Goal: Task Accomplishment & Management: Manage account settings

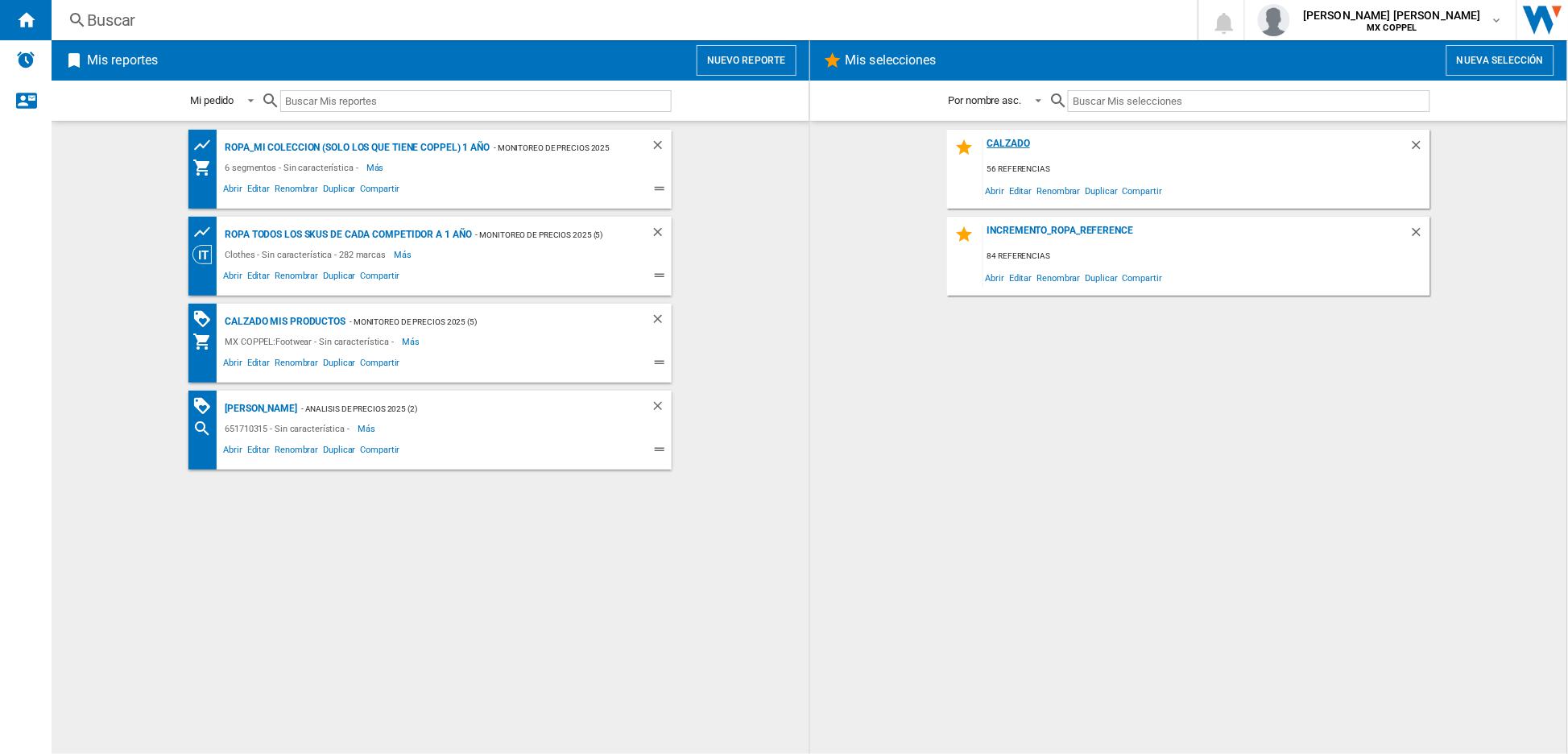
click at [1012, 143] on div "Calzado" at bounding box center [1196, 148] width 426 height 22
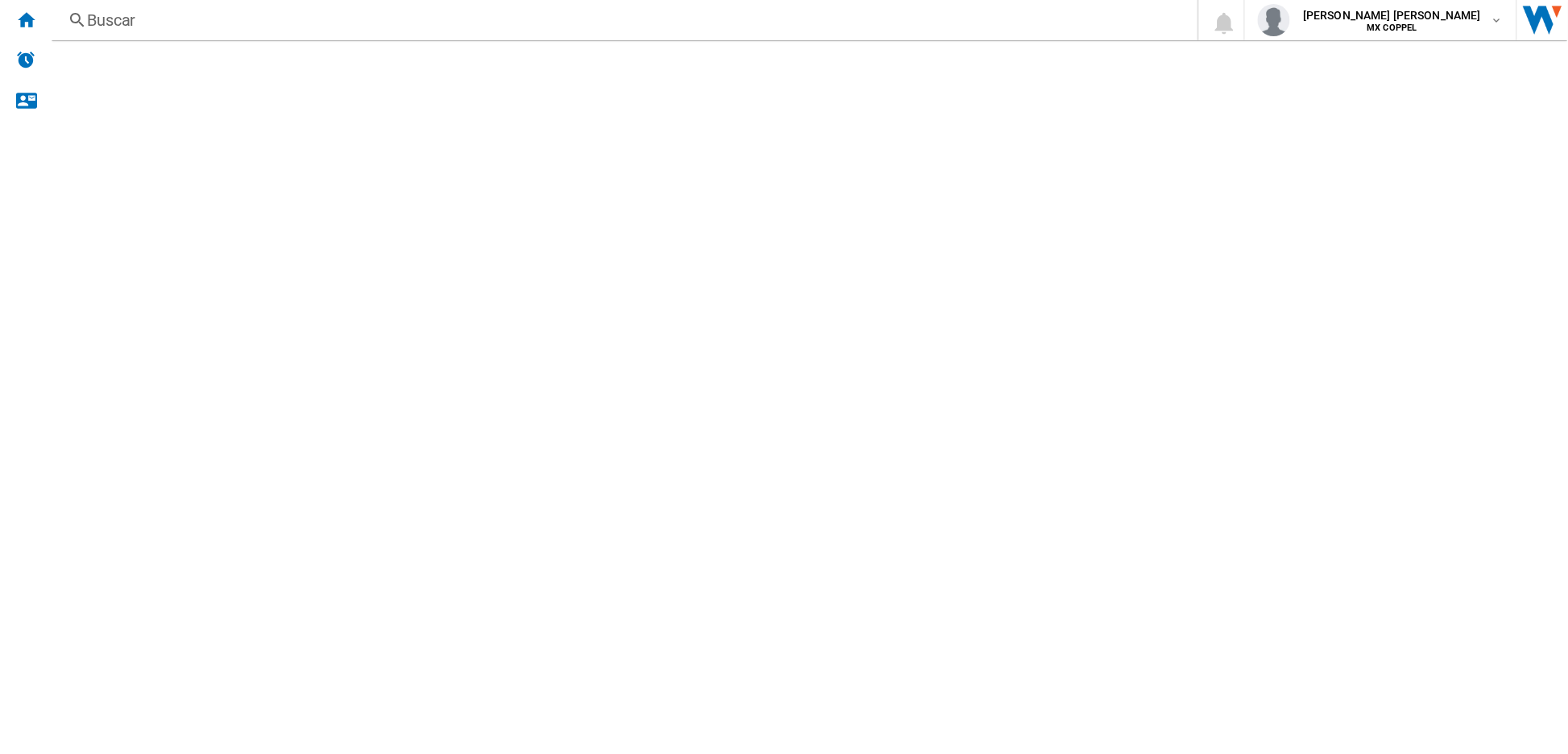
click at [1012, 143] on div "Calzado" at bounding box center [1196, 148] width 426 height 22
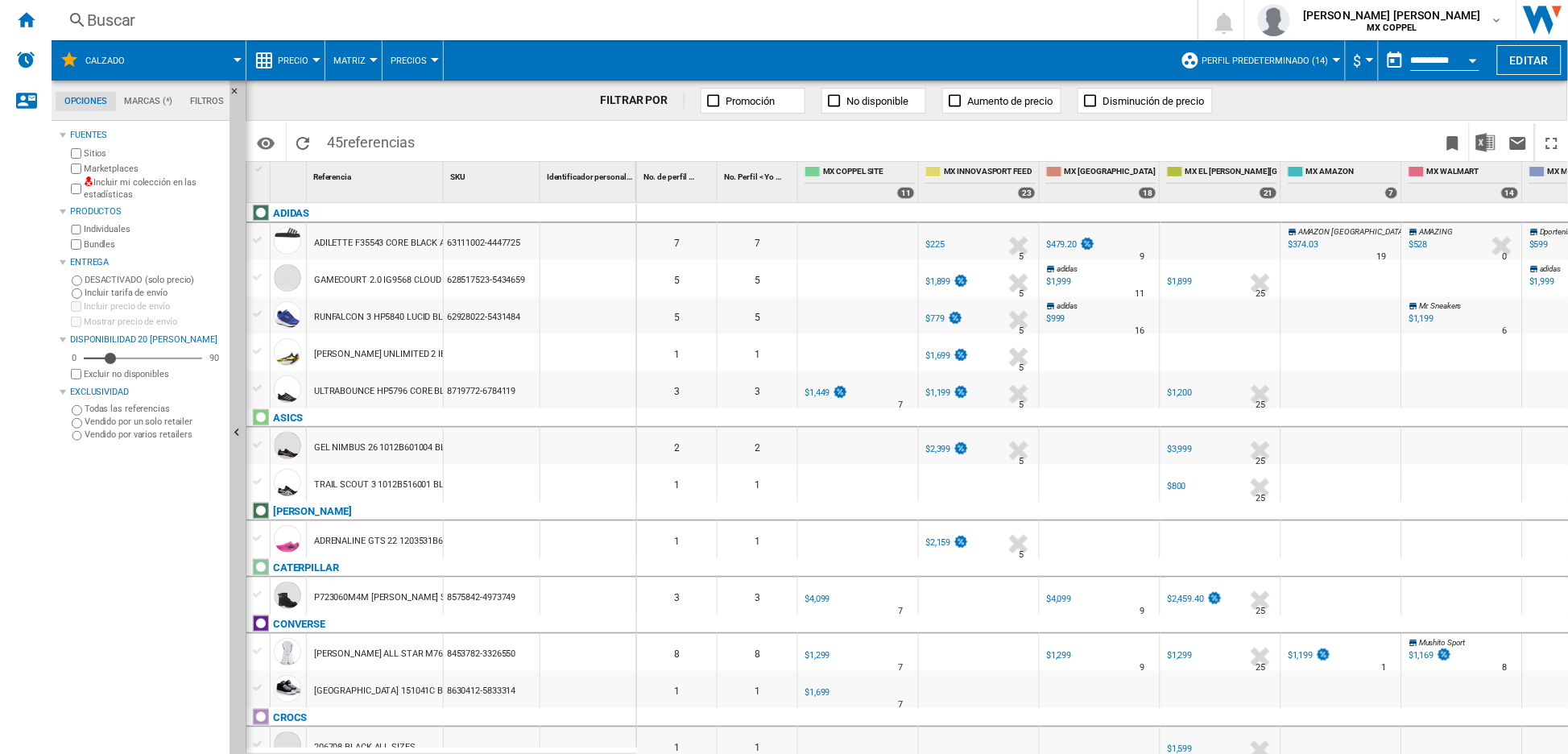
click at [1472, 58] on div "Open calendar" at bounding box center [1473, 60] width 8 height 4
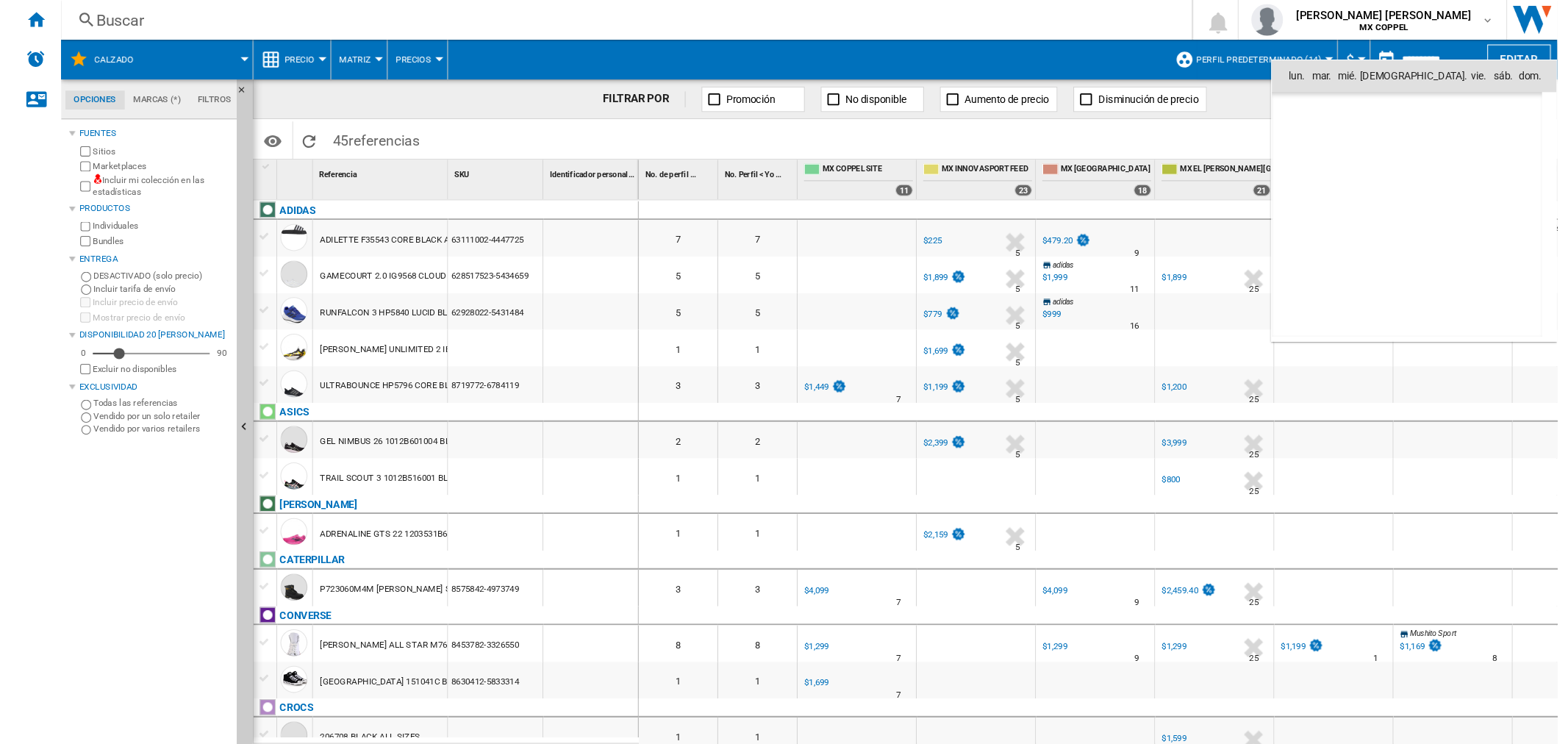
scroll to position [7012, 0]
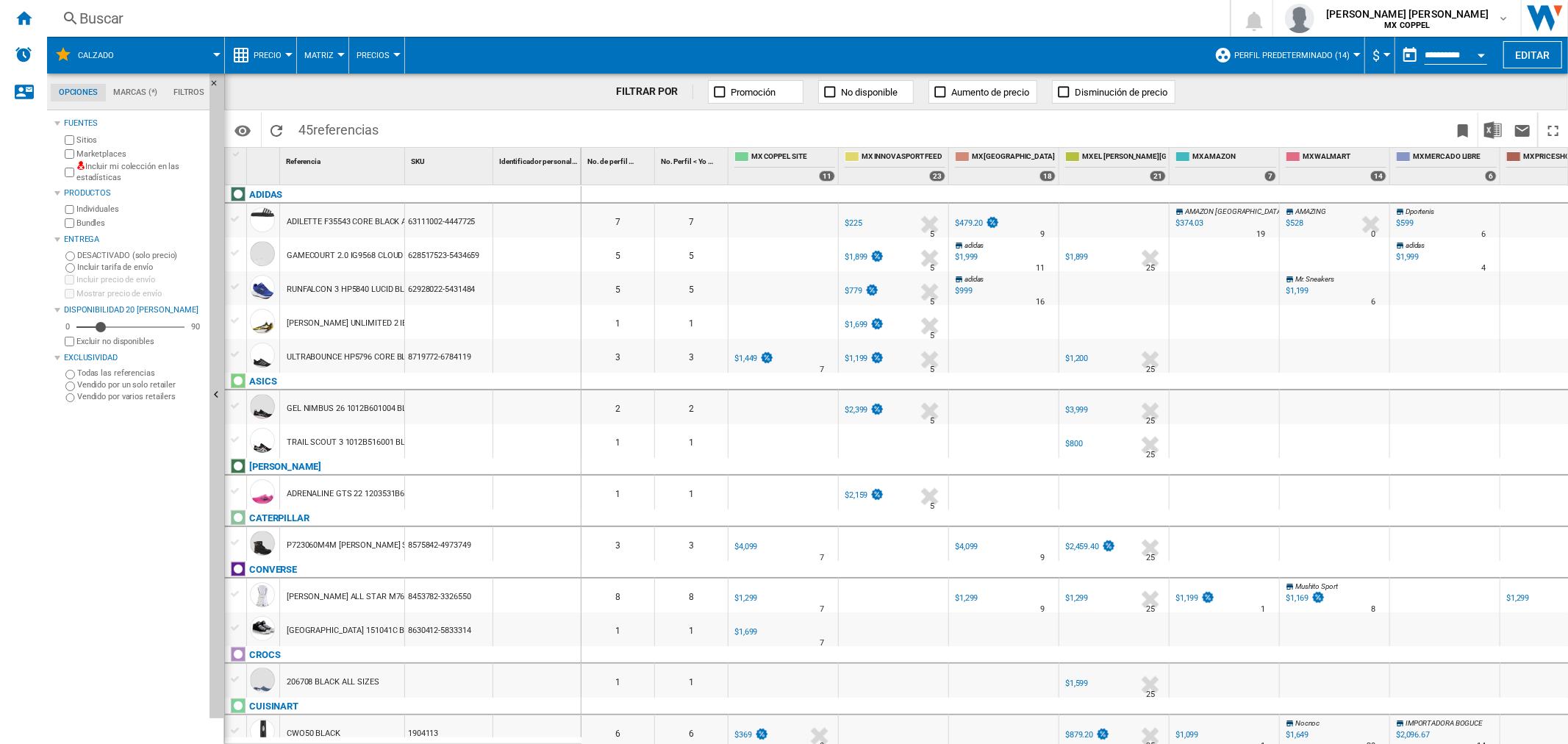
click at [958, 478] on div at bounding box center [1004, 493] width 110 height 33
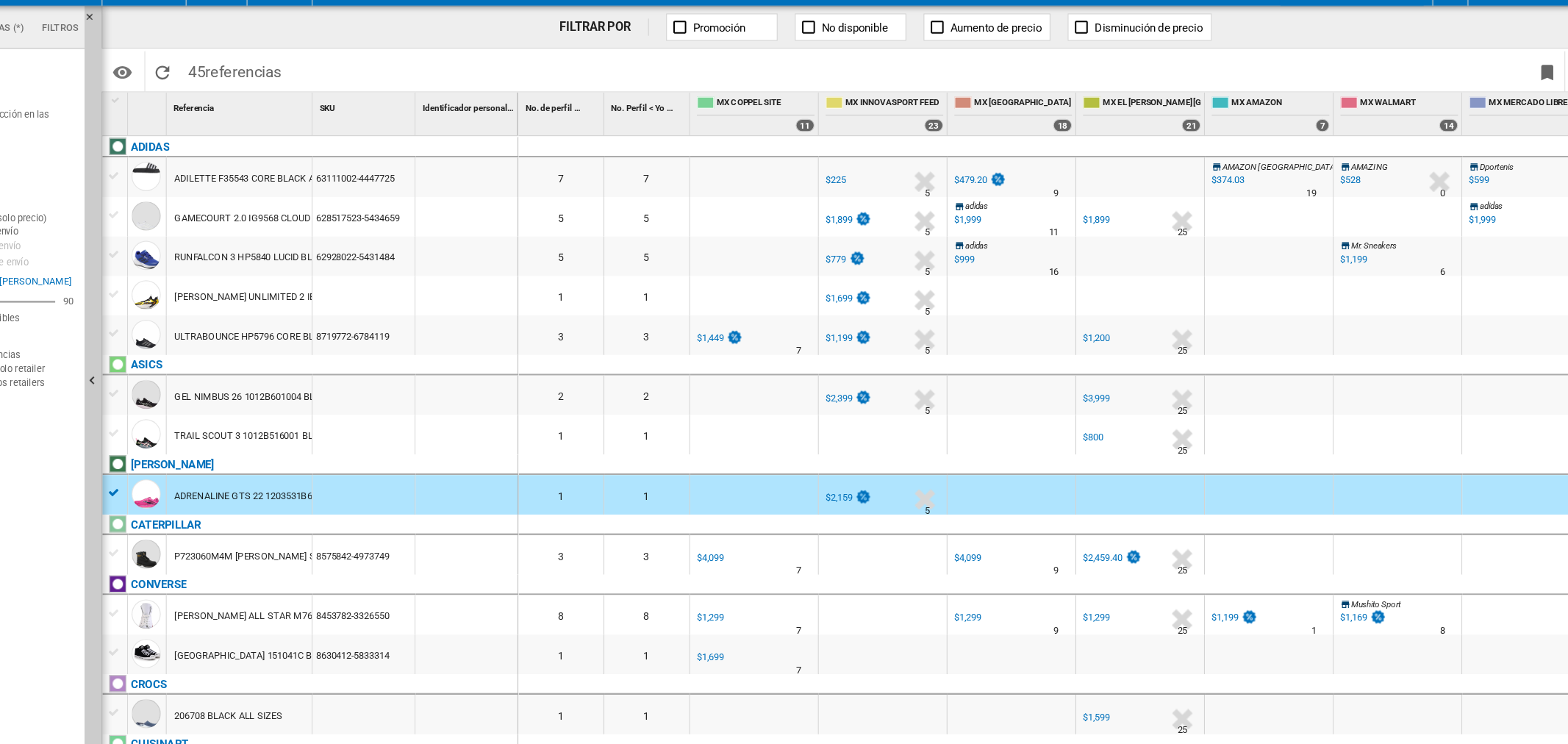
click at [234, 216] on div at bounding box center [235, 219] width 15 height 14
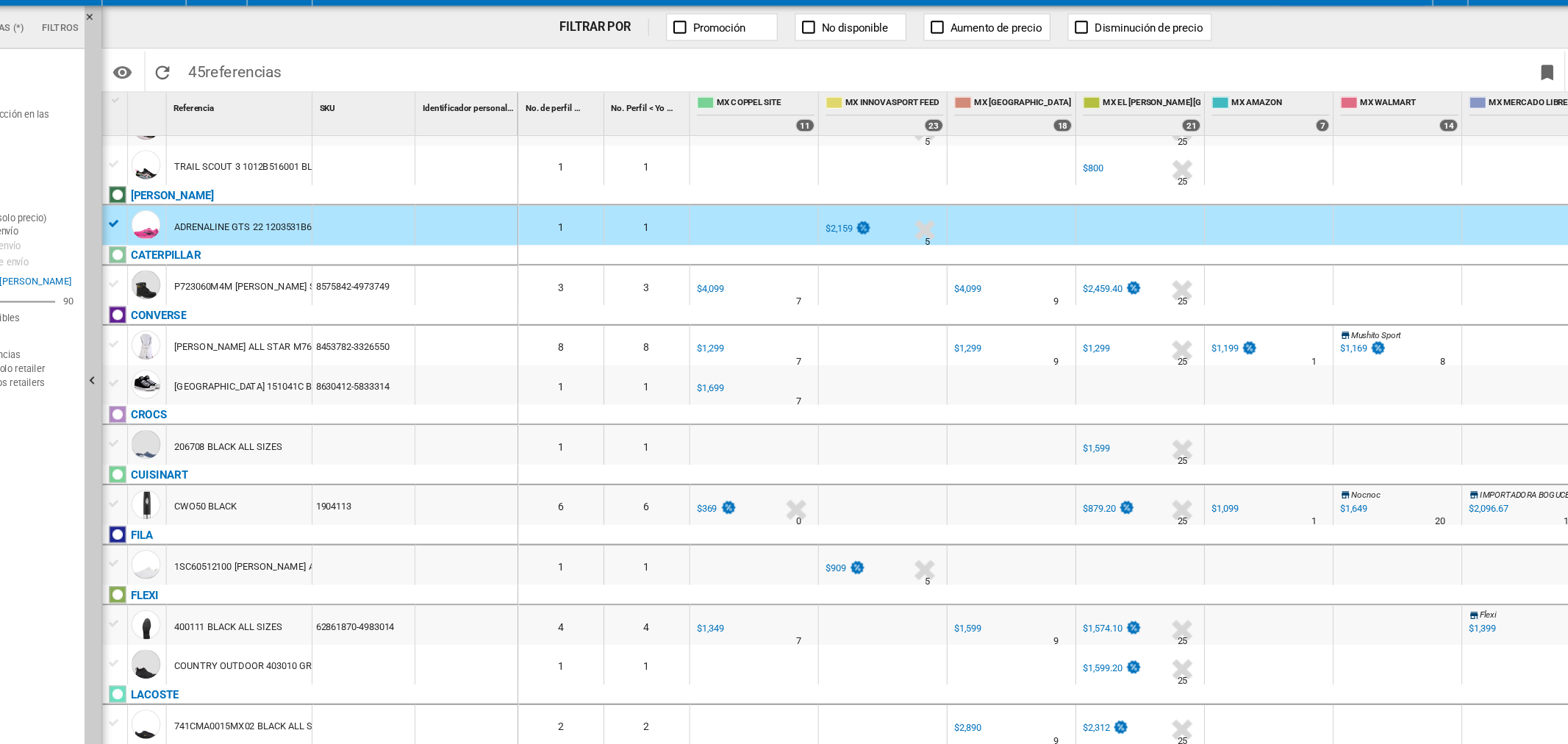
scroll to position [0, 0]
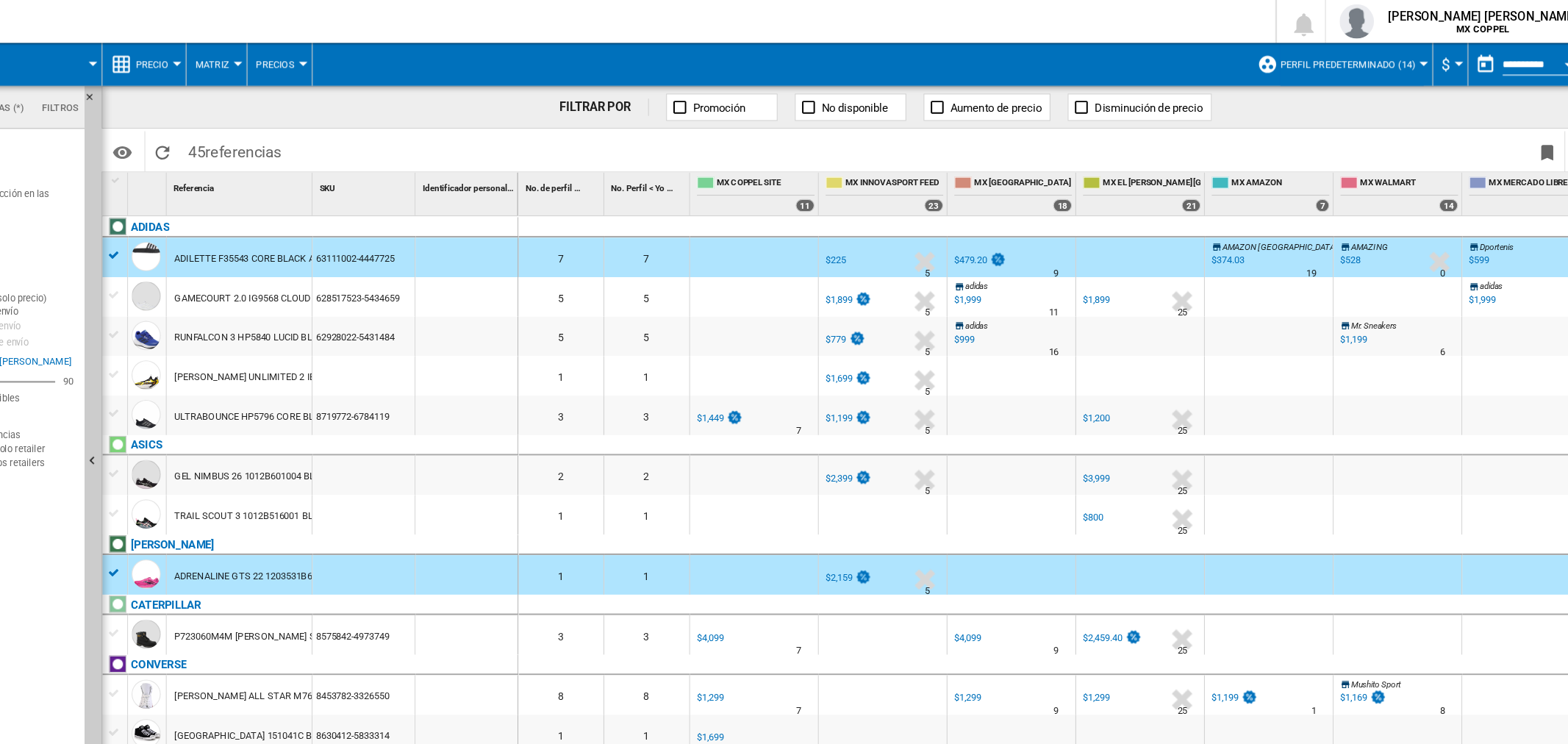
click at [1353, 54] on div at bounding box center [1356, 55] width 7 height 4
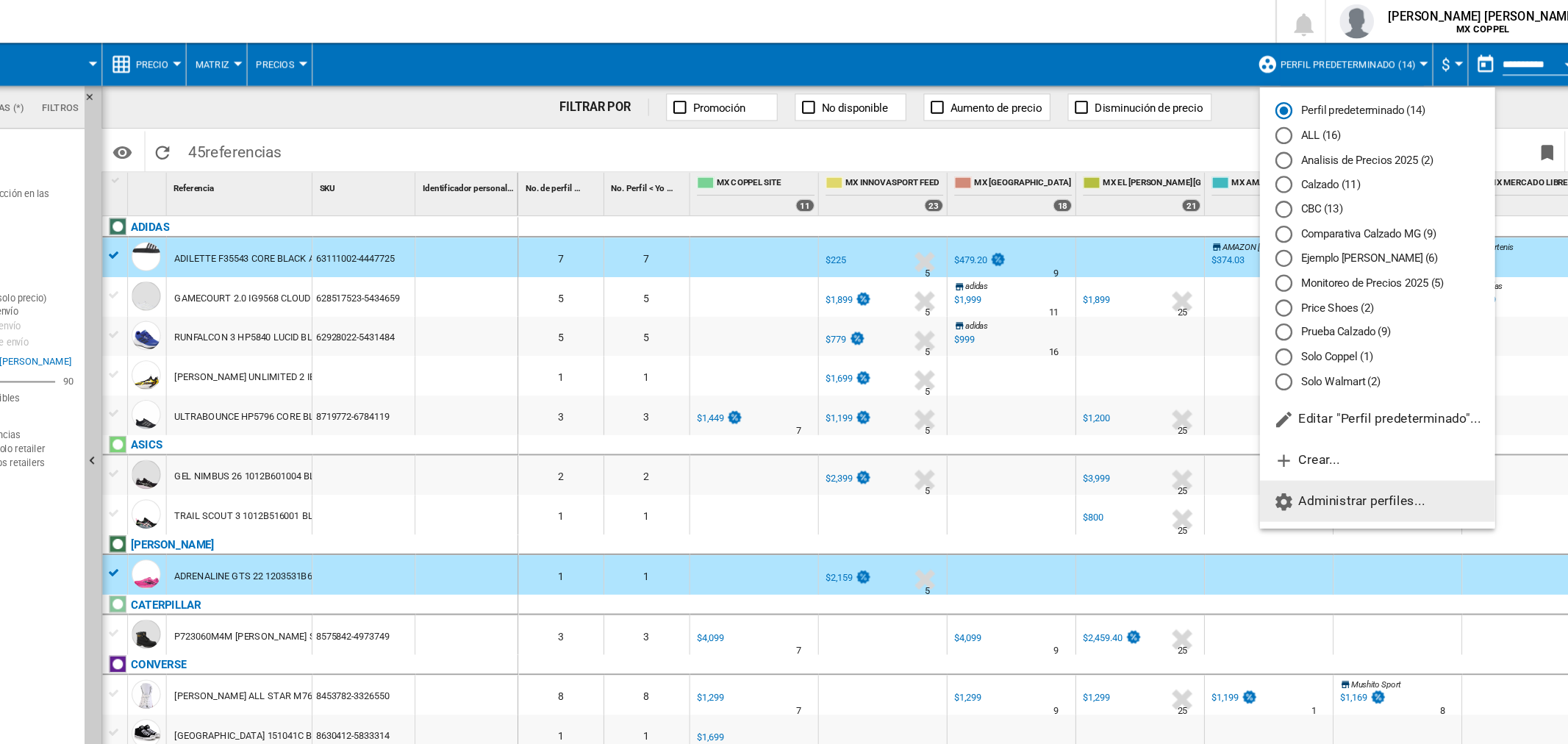
click at [1289, 435] on span "Administrar perfiles..." at bounding box center [1293, 429] width 130 height 14
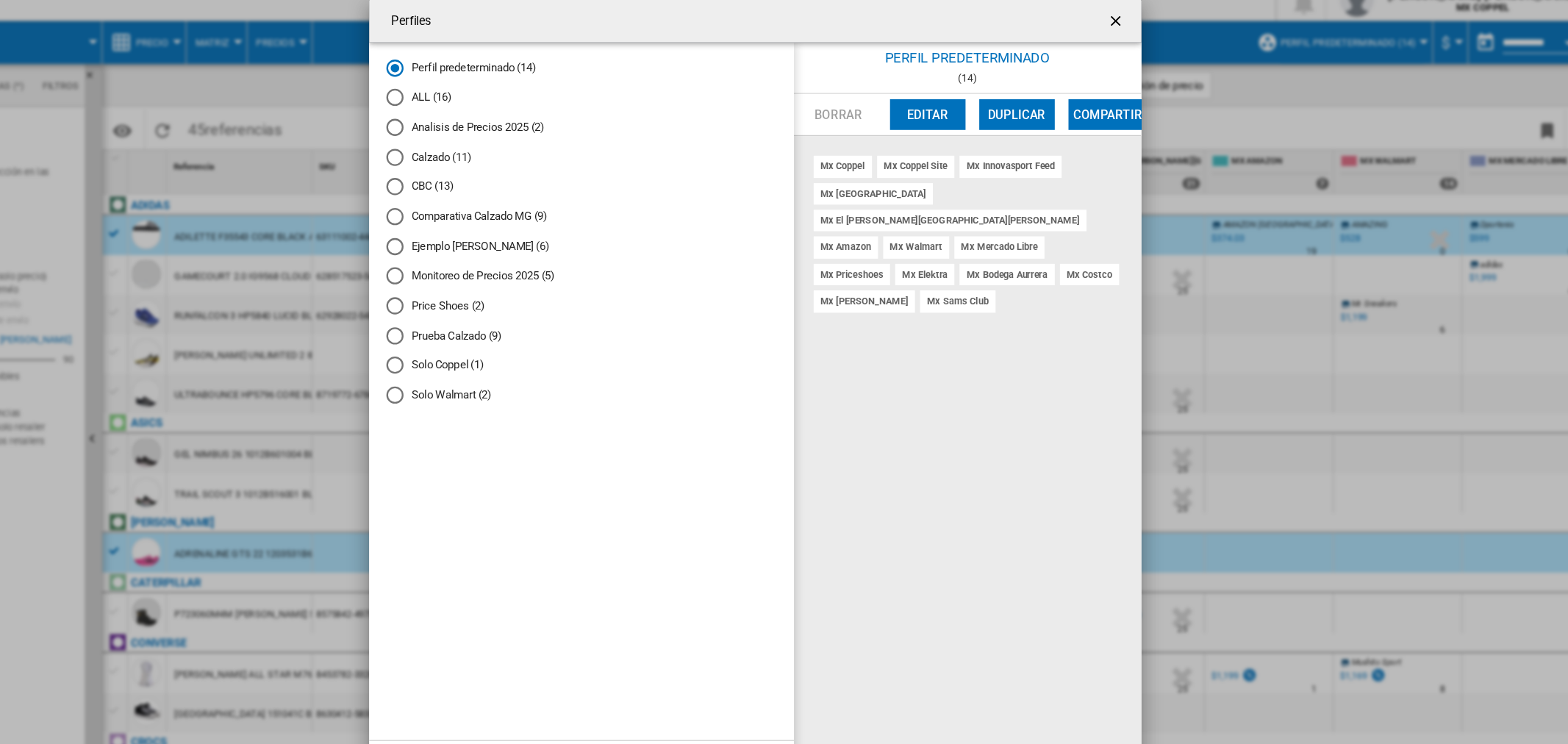
click at [1092, 39] on ng-md-icon "getI18NText('BUTTONS.CLOSE_DIALOG')" at bounding box center [1094, 38] width 18 height 18
